Goal: Find specific page/section: Find specific page/section

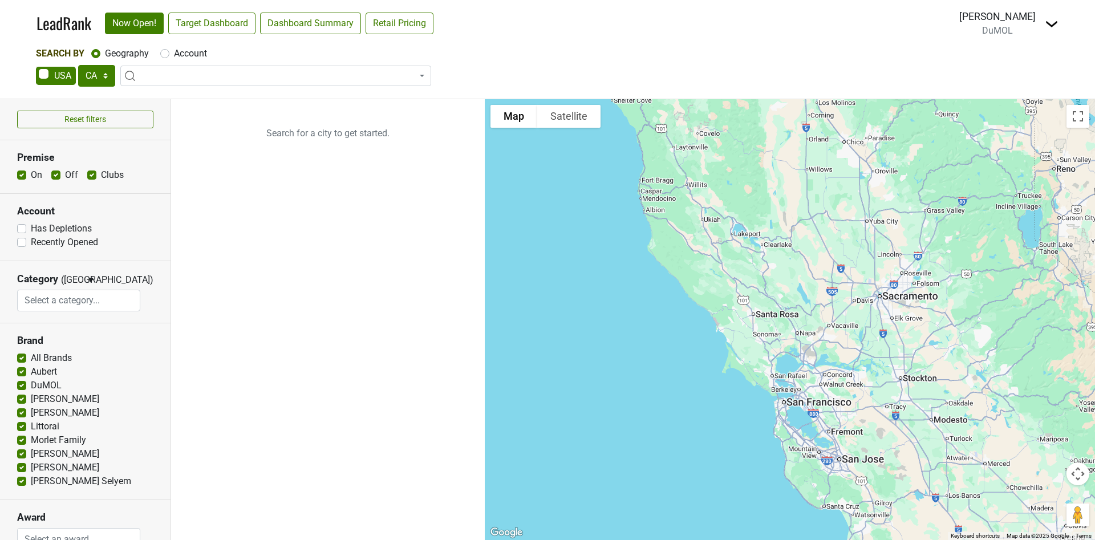
select select "CA"
select select
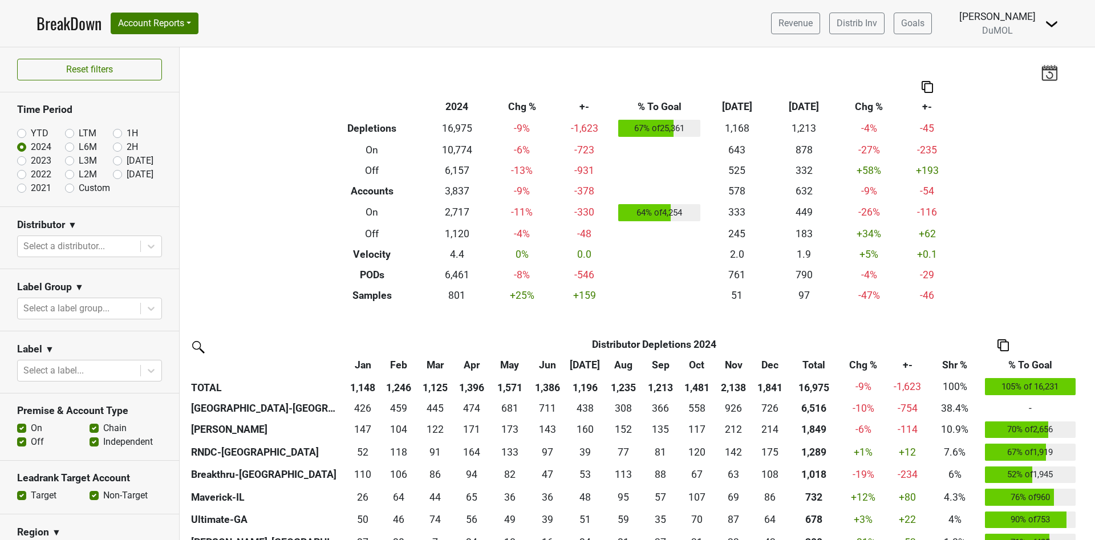
click at [63, 23] on link "BreakDown" at bounding box center [69, 23] width 65 height 24
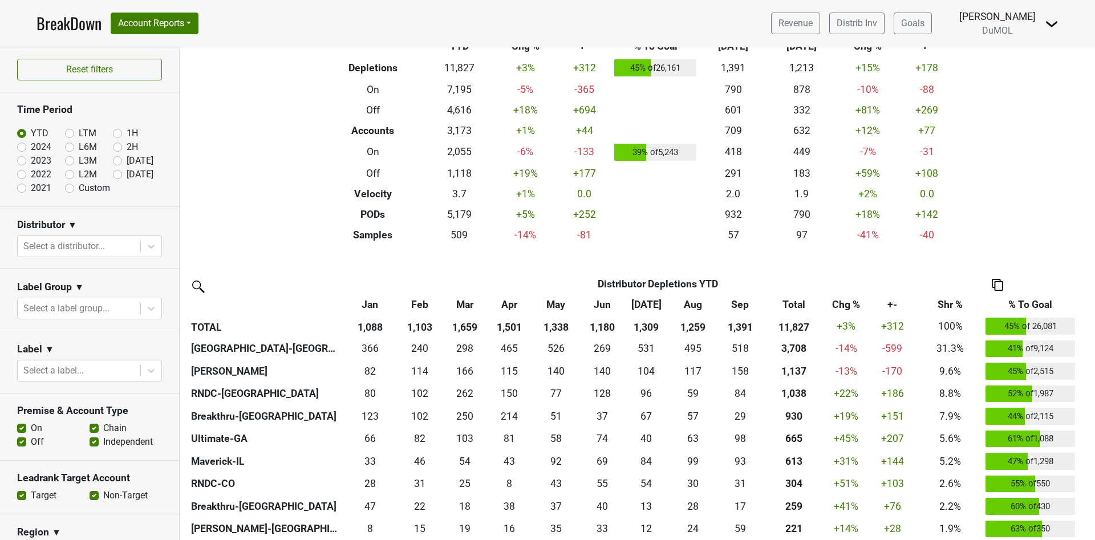
scroll to position [86, 0]
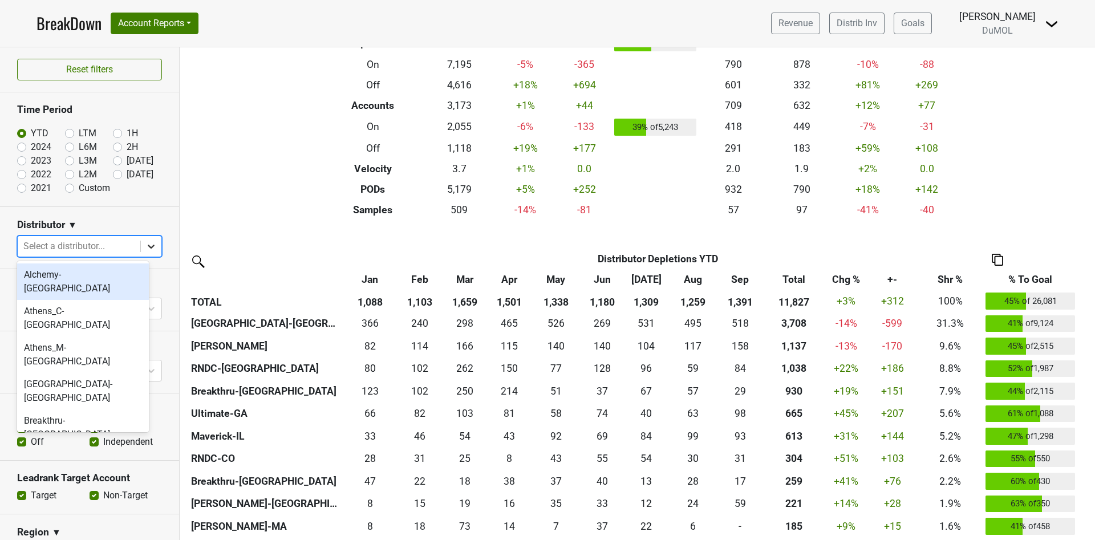
click at [144, 246] on div at bounding box center [151, 246] width 21 height 21
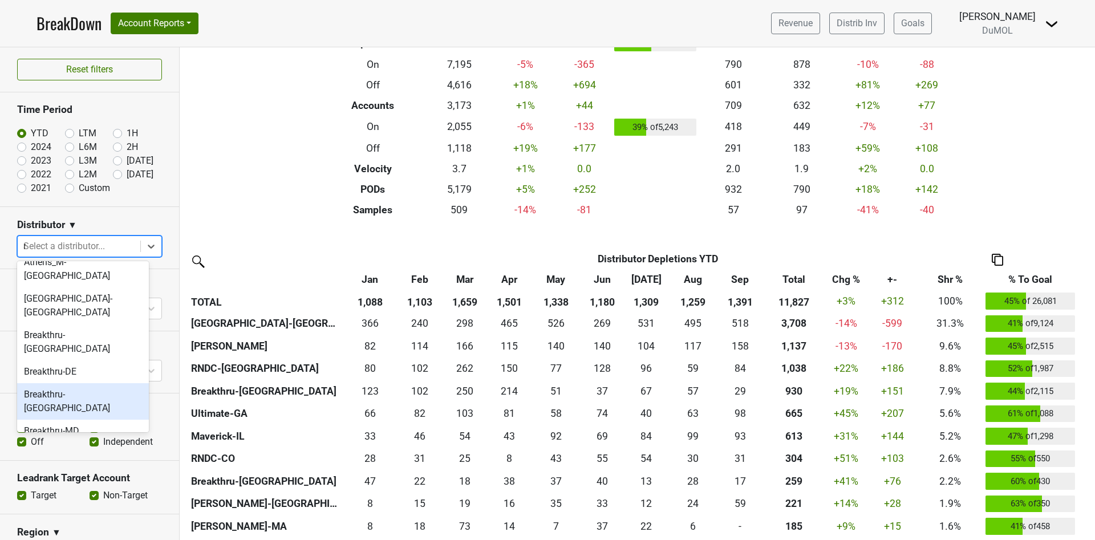
scroll to position [0, 0]
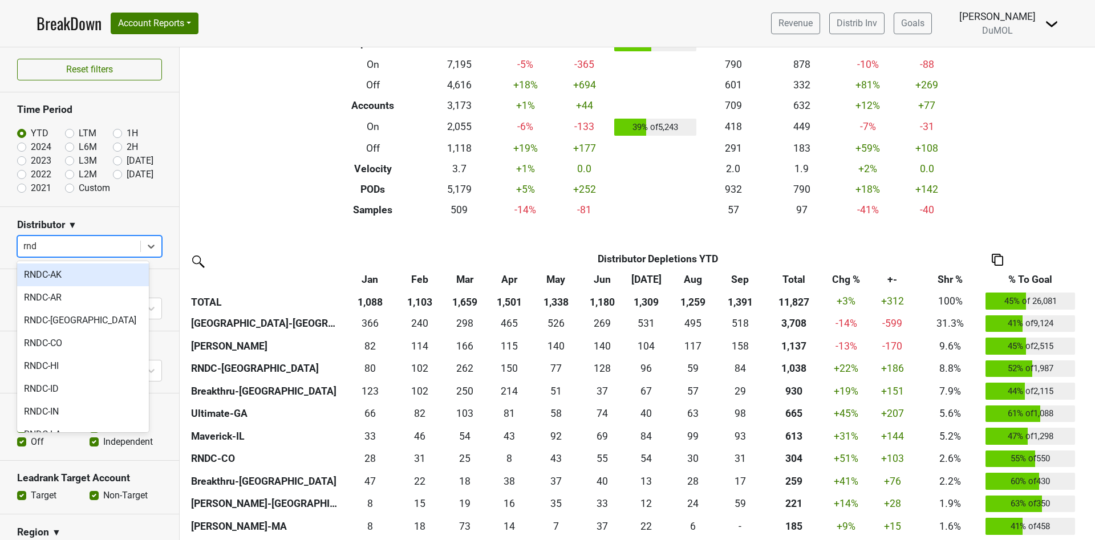
type input "rndc"
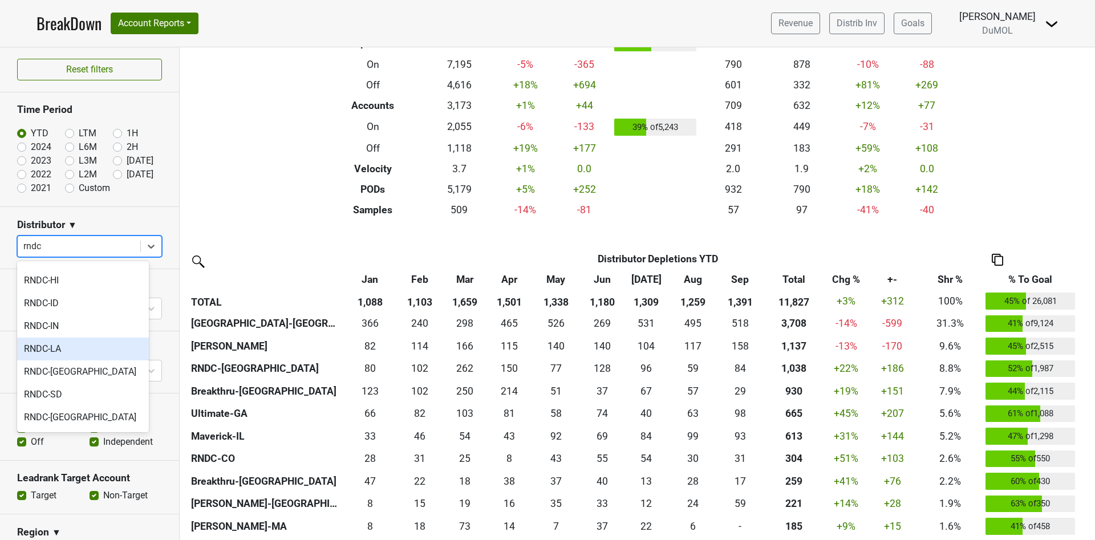
scroll to position [153, 0]
click at [79, 351] on div "RNDC-[GEOGRAPHIC_DATA]" at bounding box center [83, 350] width 132 height 23
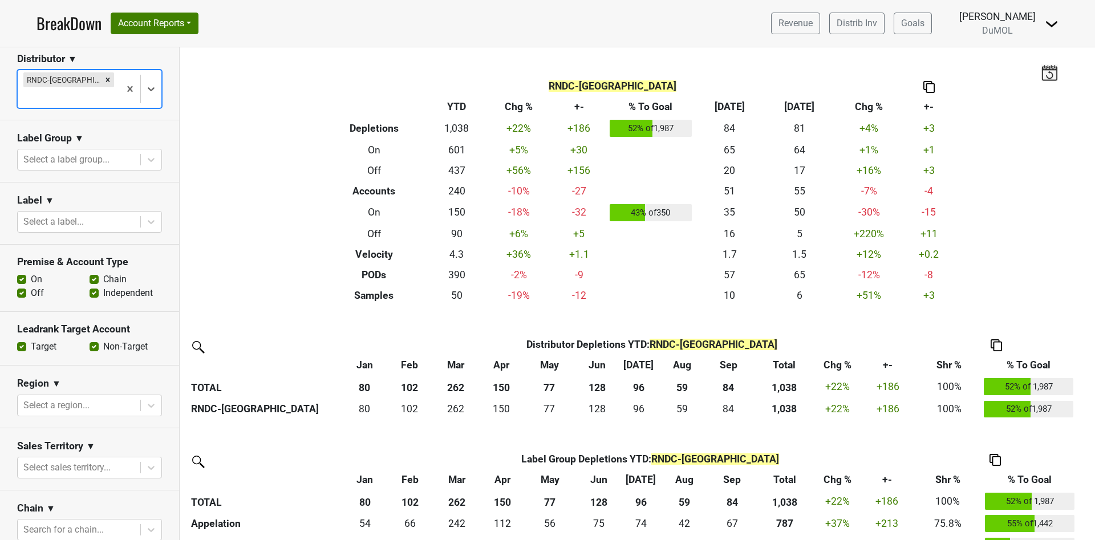
scroll to position [171, 0]
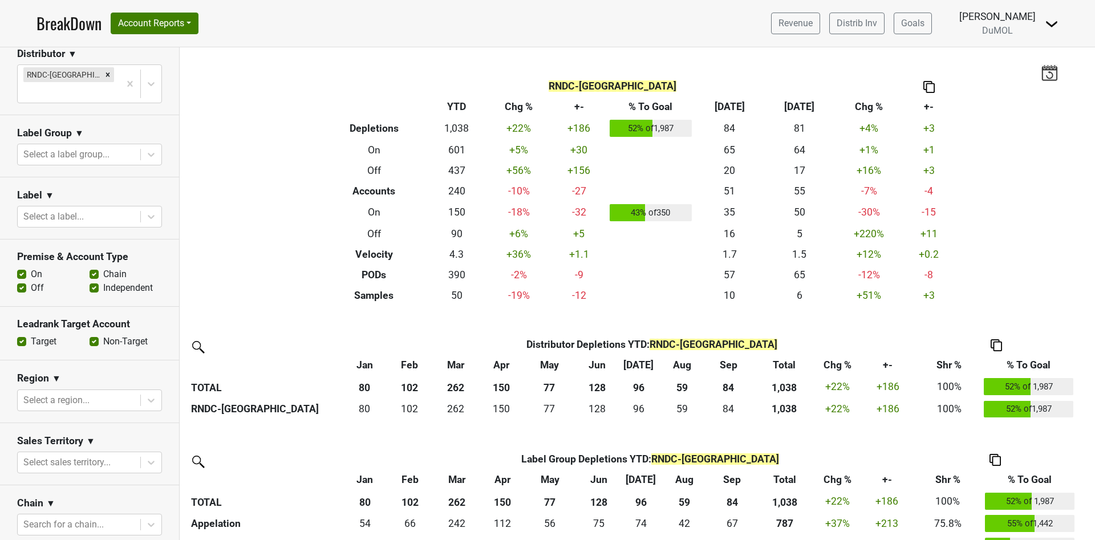
click at [31, 281] on label "Off" at bounding box center [37, 288] width 13 height 14
click at [21, 281] on input "Off" at bounding box center [21, 286] width 9 height 11
checkbox input "false"
